Goal: Information Seeking & Learning: Learn about a topic

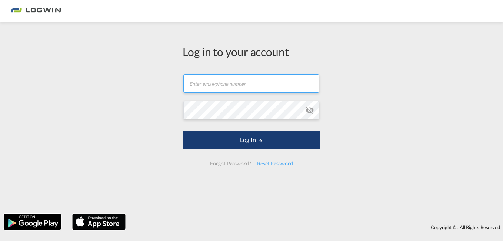
type input "[PERSON_NAME][EMAIL_ADDRESS][PERSON_NAME][DOMAIN_NAME]"
click at [298, 147] on button "Log In" at bounding box center [252, 139] width 138 height 19
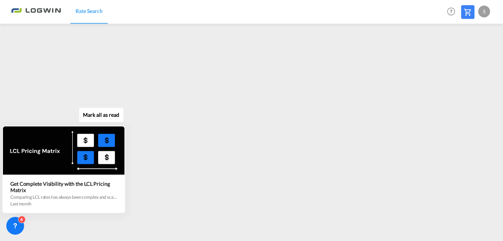
click at [115, 119] on button "Mark all as read" at bounding box center [101, 114] width 45 height 15
